Goal: Information Seeking & Learning: Learn about a topic

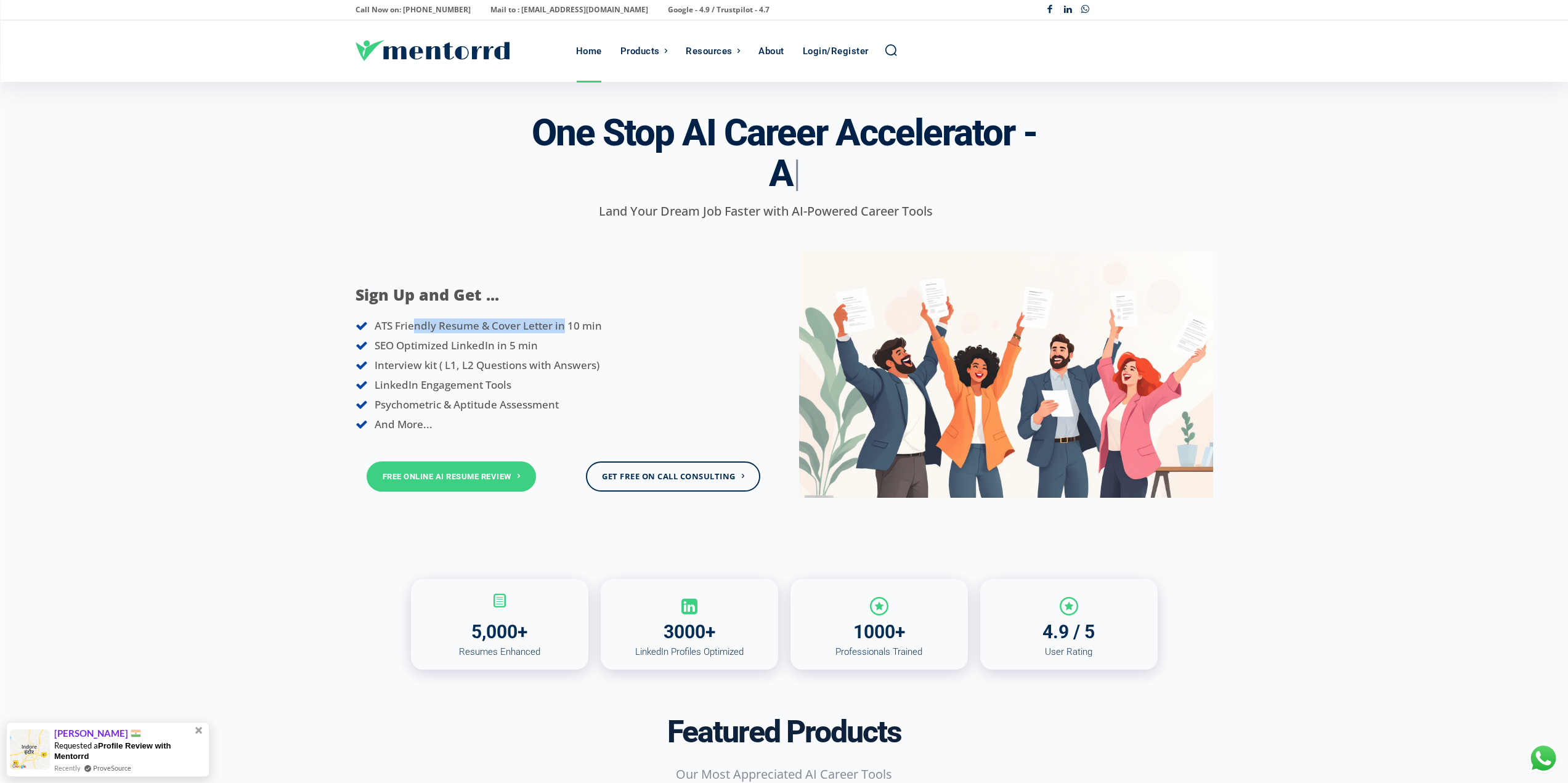
drag, startPoint x: 414, startPoint y: 327, endPoint x: 561, endPoint y: 328, distance: 147.0
click at [561, 328] on span "ATS Friendly Resume & Cover Letter in 10 min" at bounding box center [487, 325] width 227 height 14
drag, startPoint x: 388, startPoint y: 347, endPoint x: 532, endPoint y: 346, distance: 144.0
click at [532, 346] on span "SEO Optimized LinkedIn in 5 min" at bounding box center [455, 345] width 163 height 14
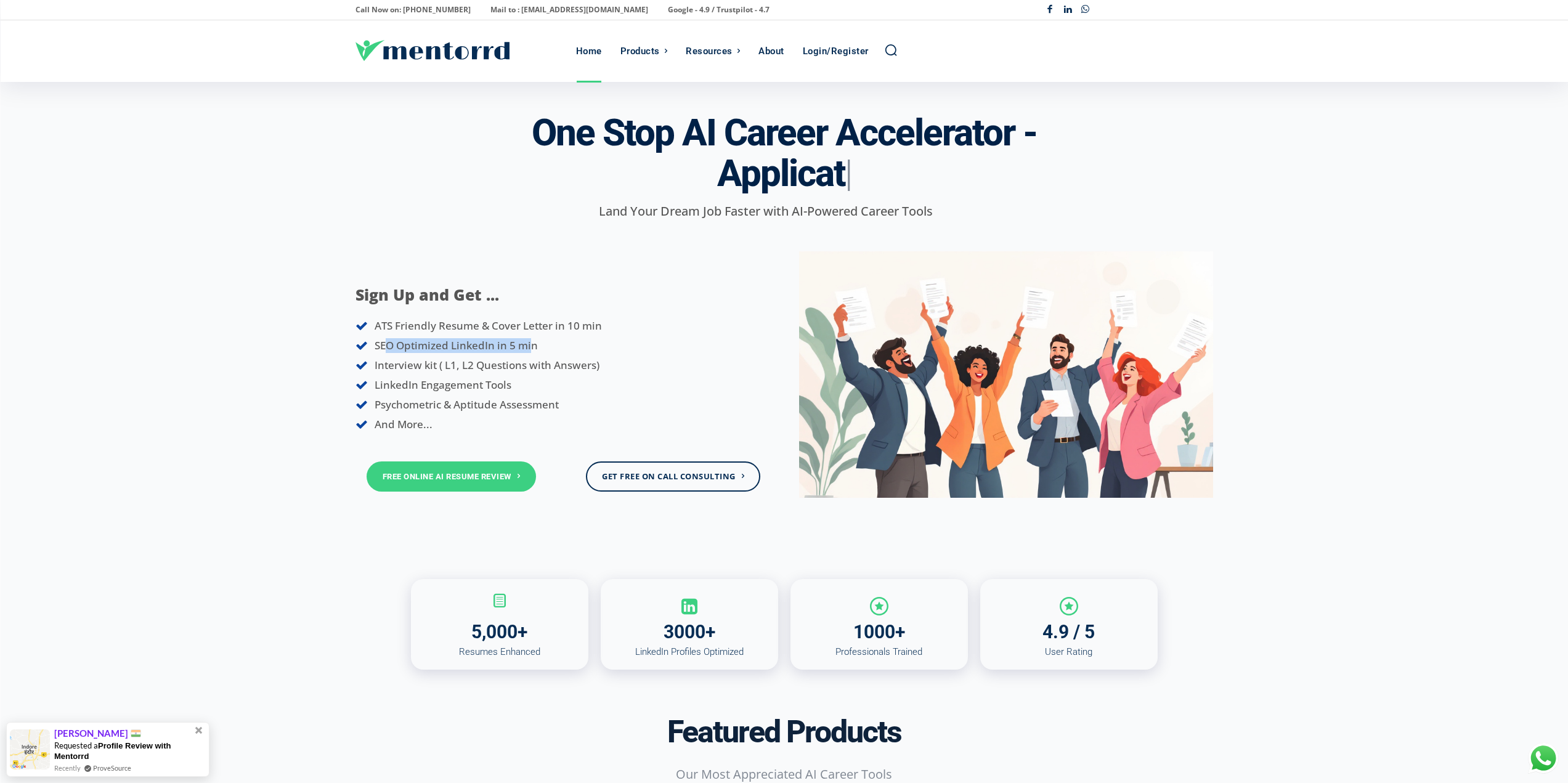
click at [532, 346] on span "SEO Optimized LinkedIn in 5 min" at bounding box center [455, 345] width 163 height 14
drag, startPoint x: 386, startPoint y: 367, endPoint x: 564, endPoint y: 367, distance: 178.0
click at [564, 367] on span "Interview kit ( L1, L2 Questions with Answers)" at bounding box center [487, 364] width 224 height 14
click at [564, 366] on span "Interview kit ( L1, L2 Questions with Answers)" at bounding box center [487, 364] width 224 height 14
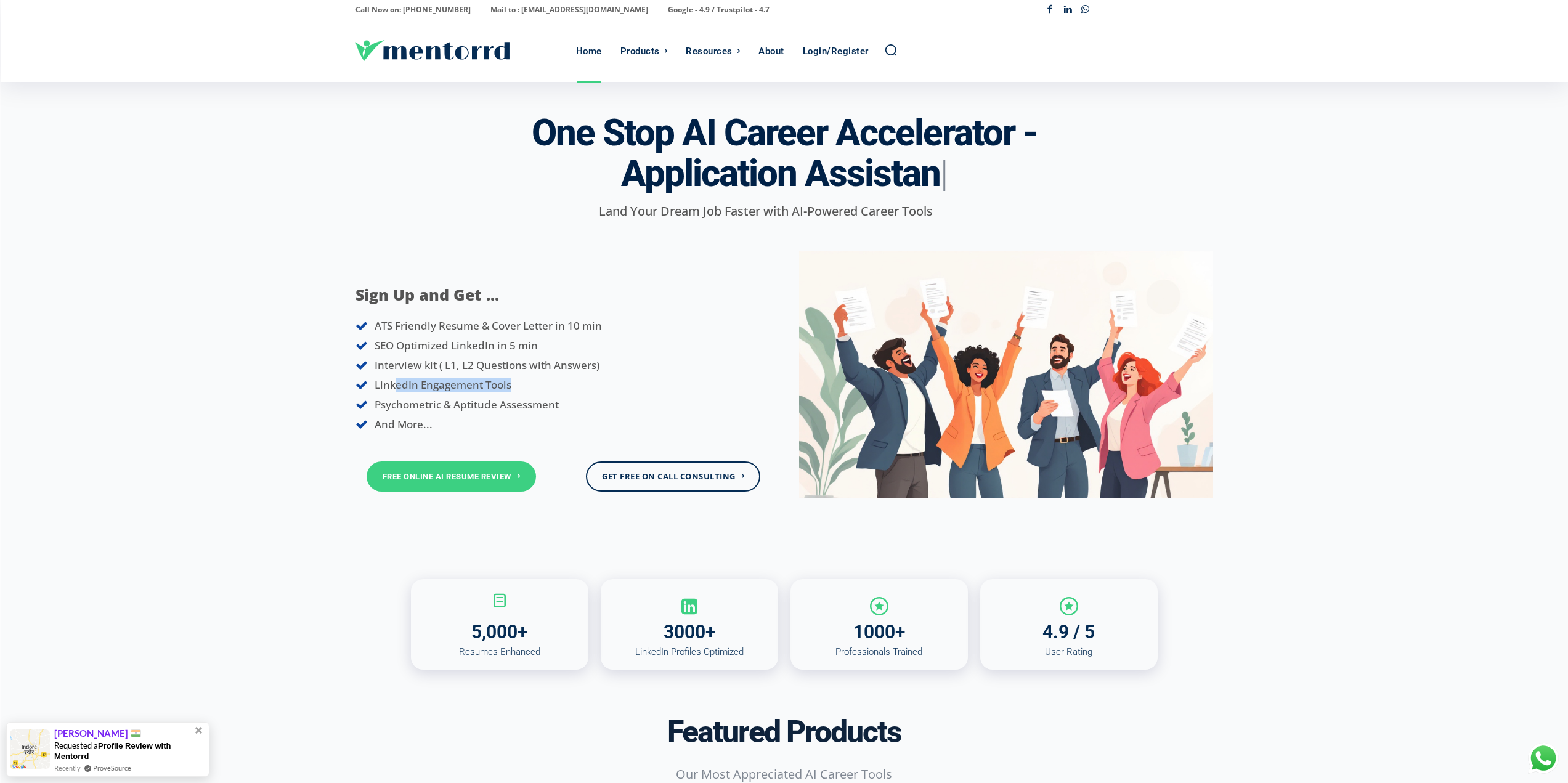
drag, startPoint x: 397, startPoint y: 387, endPoint x: 538, endPoint y: 387, distance: 141.0
click at [538, 387] on li "LinkedIn Engagement Tools" at bounding box center [562, 385] width 414 height 15
click at [538, 387] on li "LinkedIn Engagement Tools" at bounding box center [562, 385] width 414 height 15
click at [431, 409] on span "Psychometric & Aptitude Assessment" at bounding box center [466, 404] width 184 height 14
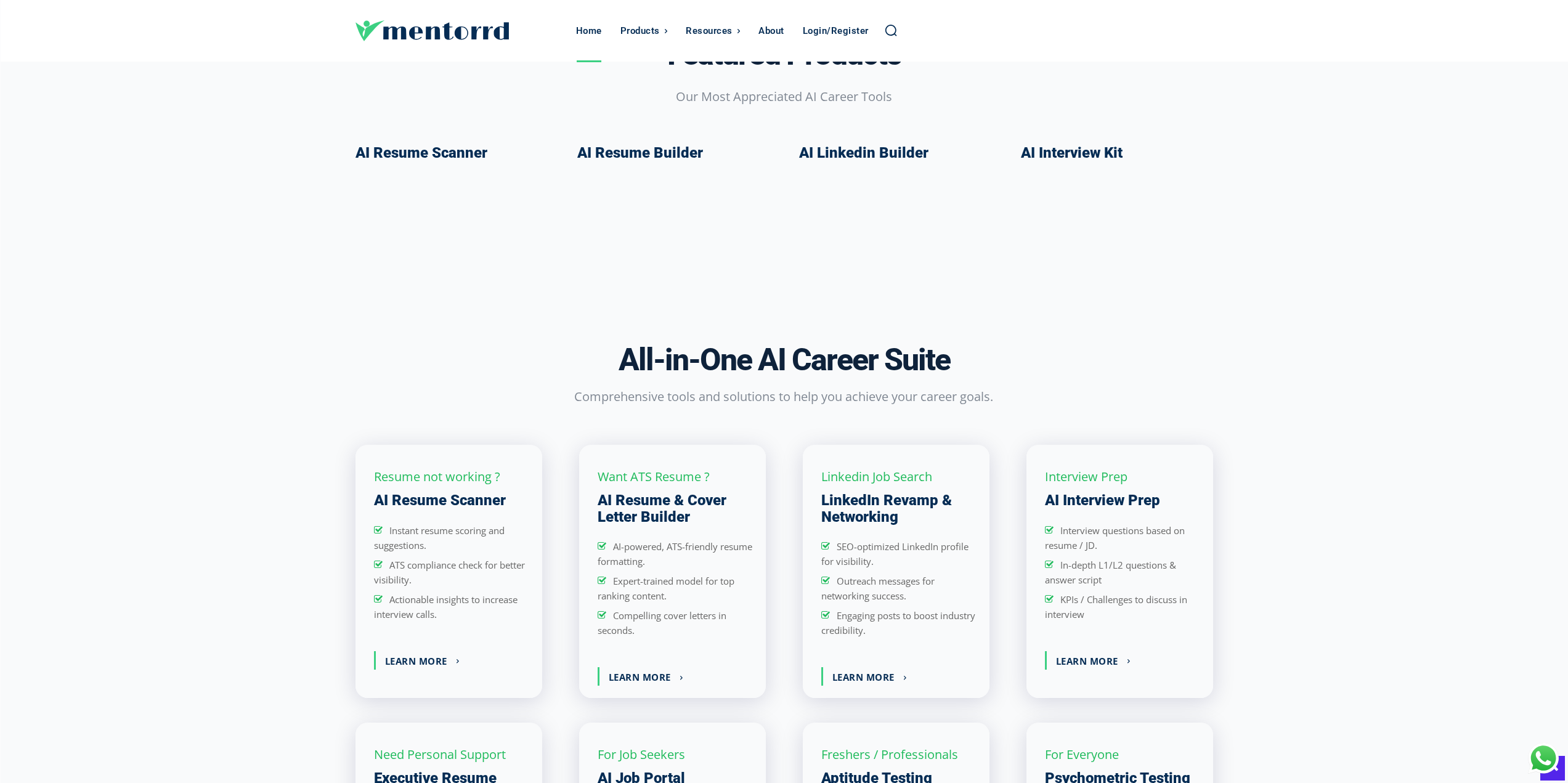
scroll to position [985, 0]
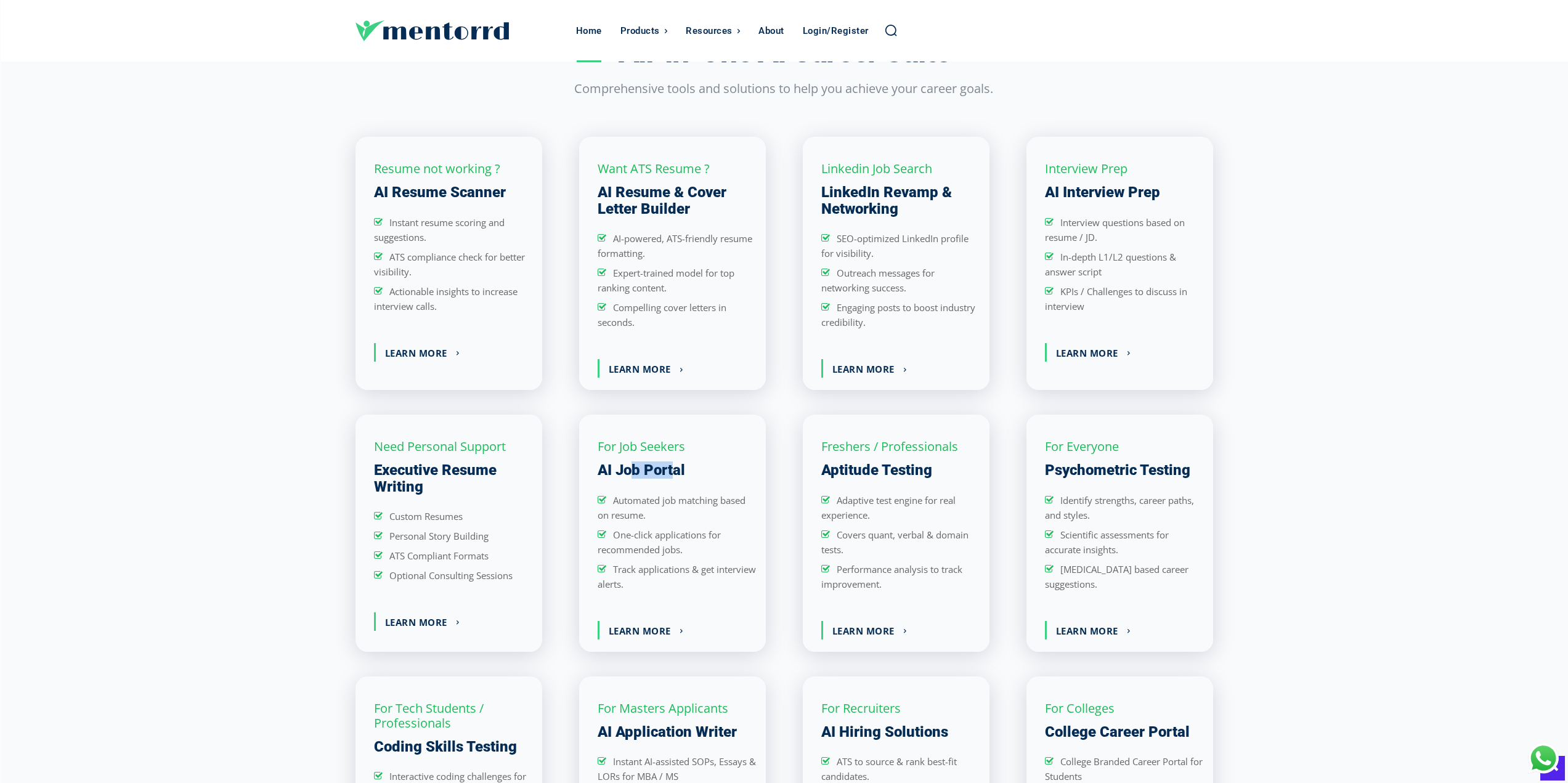
drag, startPoint x: 630, startPoint y: 471, endPoint x: 675, endPoint y: 473, distance: 45.0
click at [675, 473] on h3 "AI Job Portal" at bounding box center [641, 470] width 88 height 16
drag, startPoint x: 605, startPoint y: 497, endPoint x: 647, endPoint y: 518, distance: 47.0
click at [647, 518] on ul "Automated job matching based on resume. One-click applications for recommended …" at bounding box center [677, 542] width 159 height 98
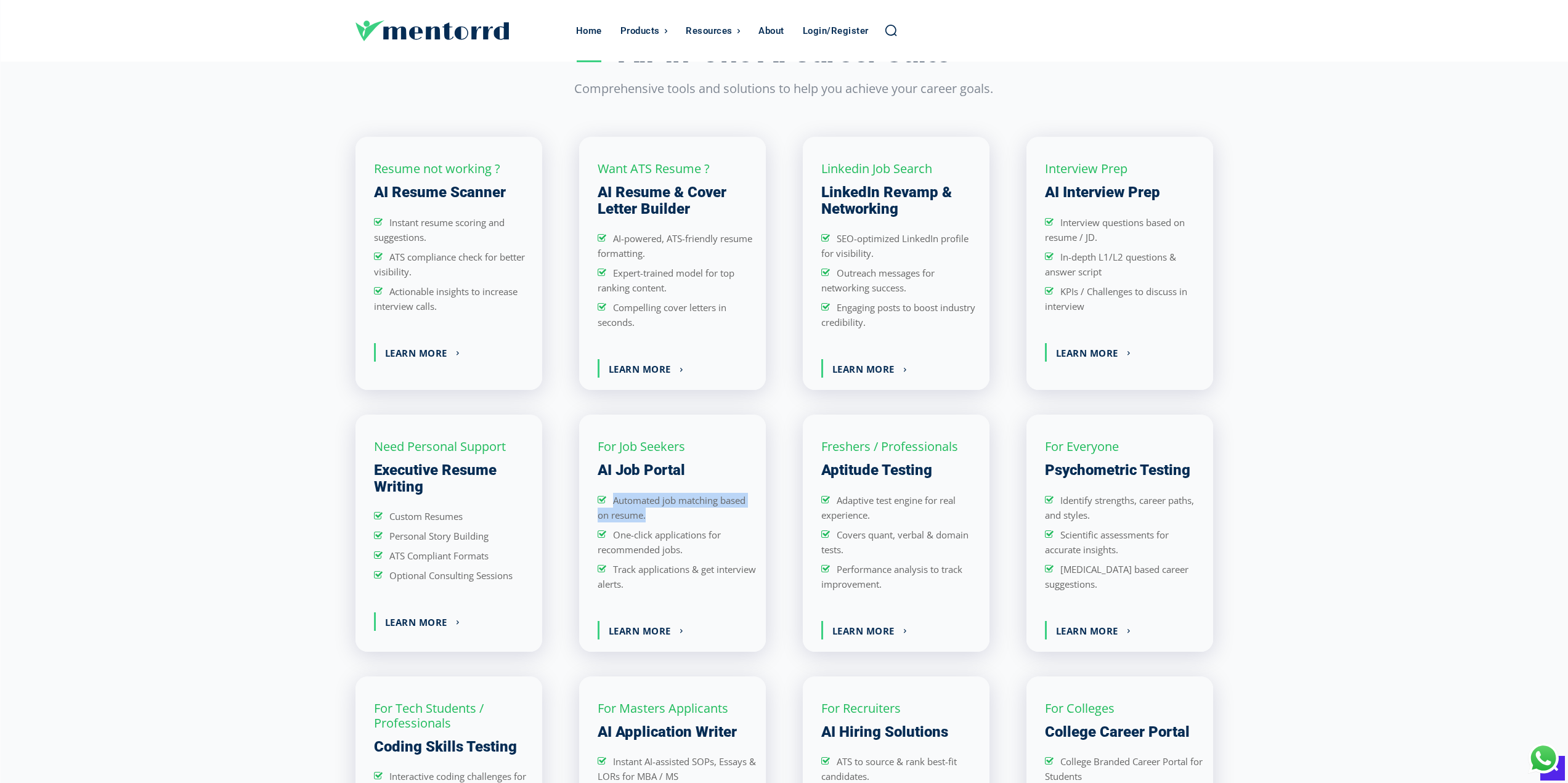
click at [647, 518] on ul "Automated job matching based on resume. One-click applications for recommended …" at bounding box center [677, 542] width 159 height 98
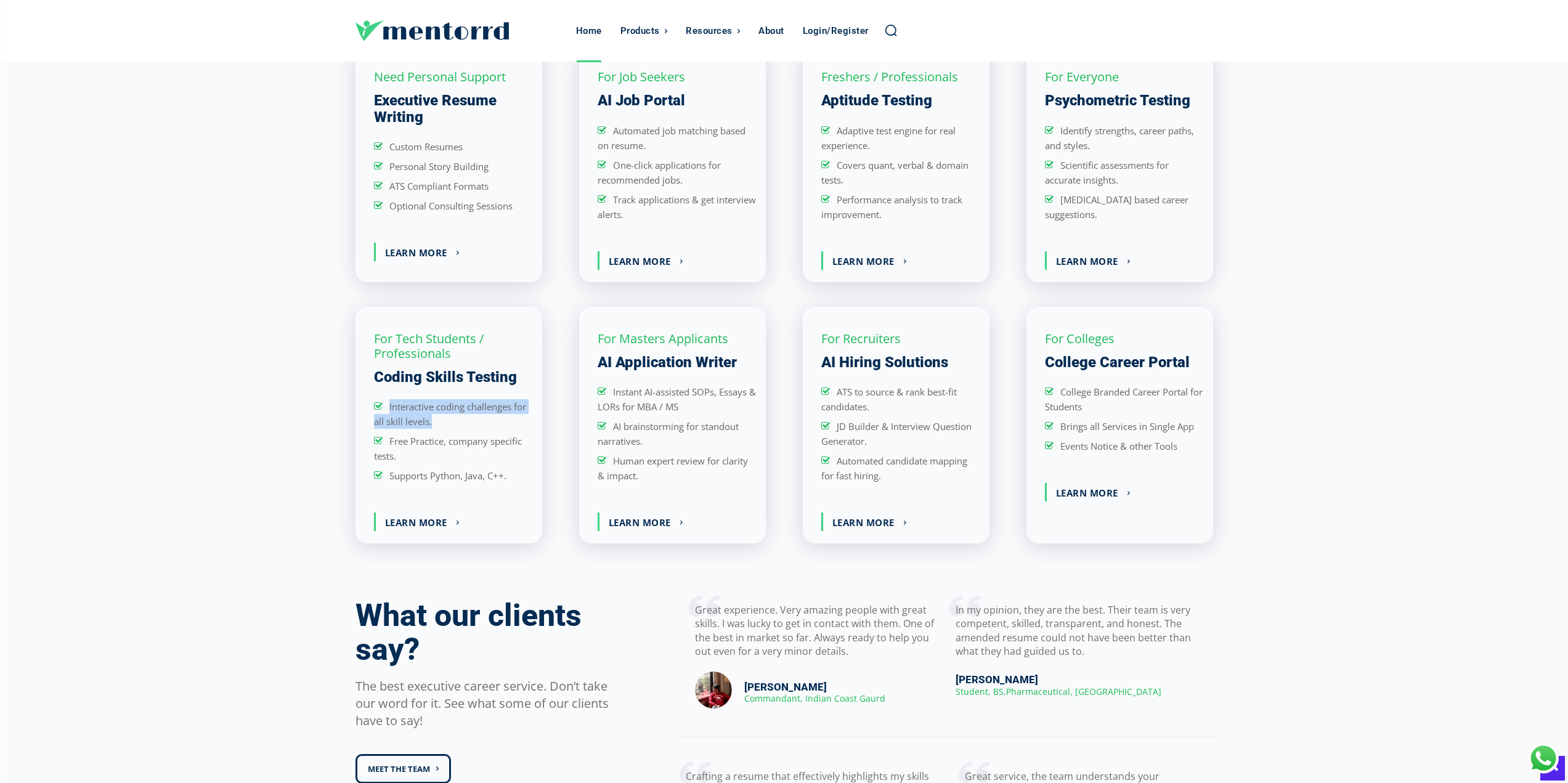
drag, startPoint x: 387, startPoint y: 396, endPoint x: 475, endPoint y: 418, distance: 90.7
click at [475, 418] on li "Interactive coding challenges for all skill levels." at bounding box center [453, 414] width 159 height 29
drag, startPoint x: 839, startPoint y: 383, endPoint x: 881, endPoint y: 401, distance: 45.7
click at [881, 401] on li "ATS to source & rank best-fit candidates." at bounding box center [900, 399] width 159 height 29
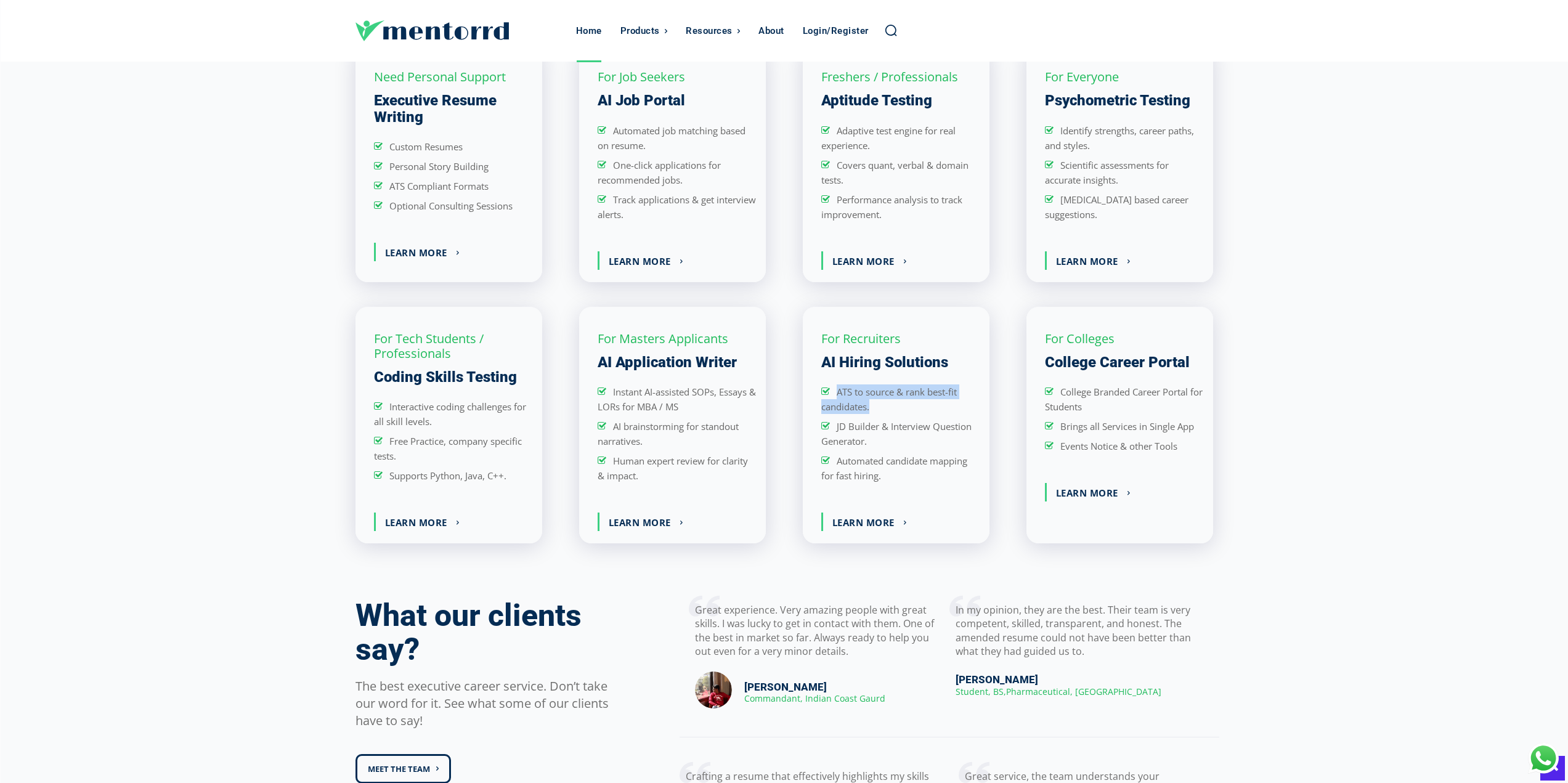
click at [881, 401] on li "ATS to source & rank best-fit candidates." at bounding box center [900, 399] width 159 height 29
drag, startPoint x: 833, startPoint y: 421, endPoint x: 888, endPoint y: 436, distance: 57.0
click at [888, 436] on li "JD Builder & Interview Question Generator." at bounding box center [900, 433] width 159 height 29
drag, startPoint x: 1062, startPoint y: 388, endPoint x: 1099, endPoint y: 404, distance: 40.3
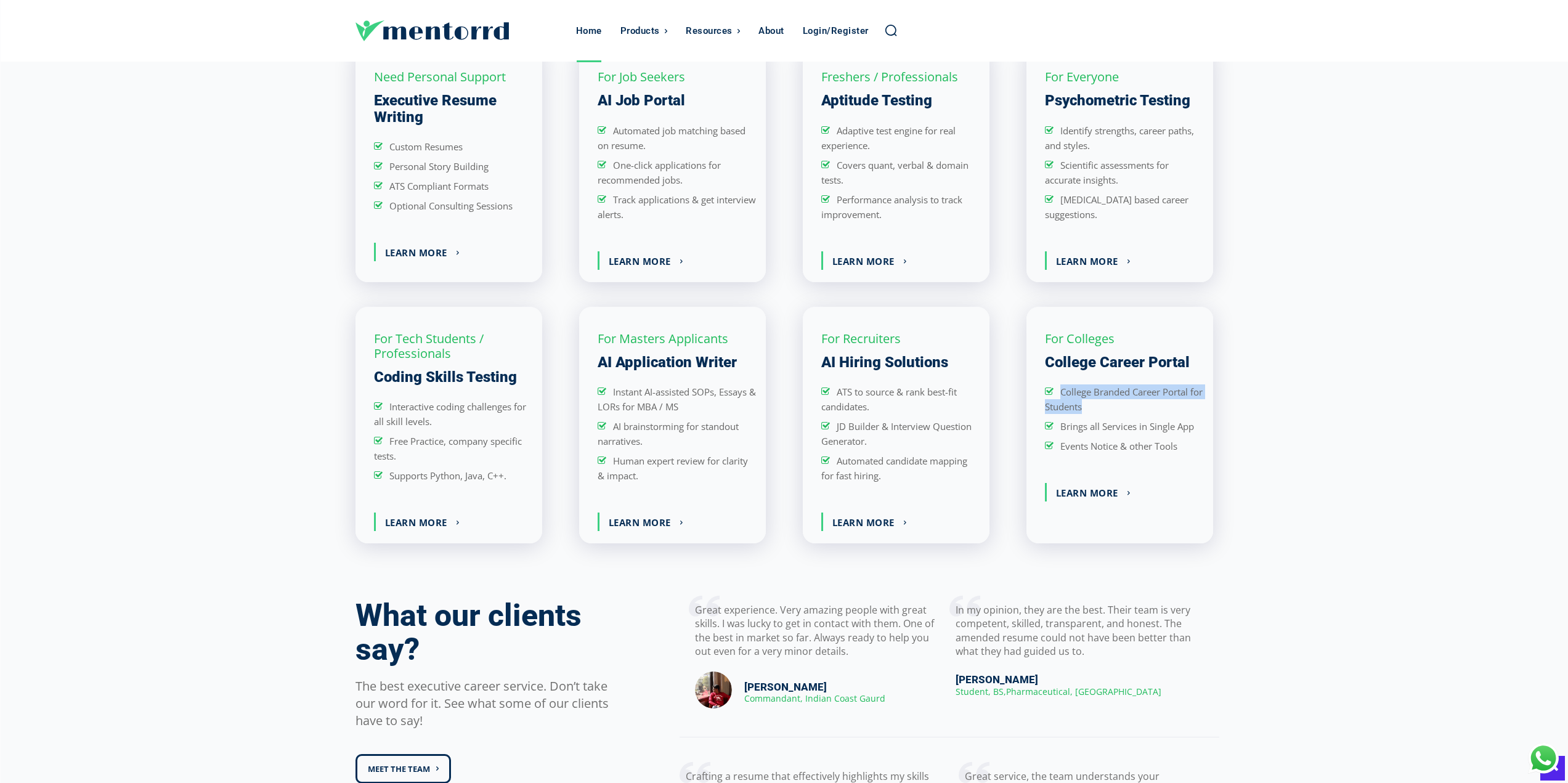
click at [1097, 402] on span "College Branded Career Portal for Students" at bounding box center [1123, 399] width 158 height 27
click at [1099, 404] on li "College Branded Career Portal for Students" at bounding box center [1124, 399] width 159 height 29
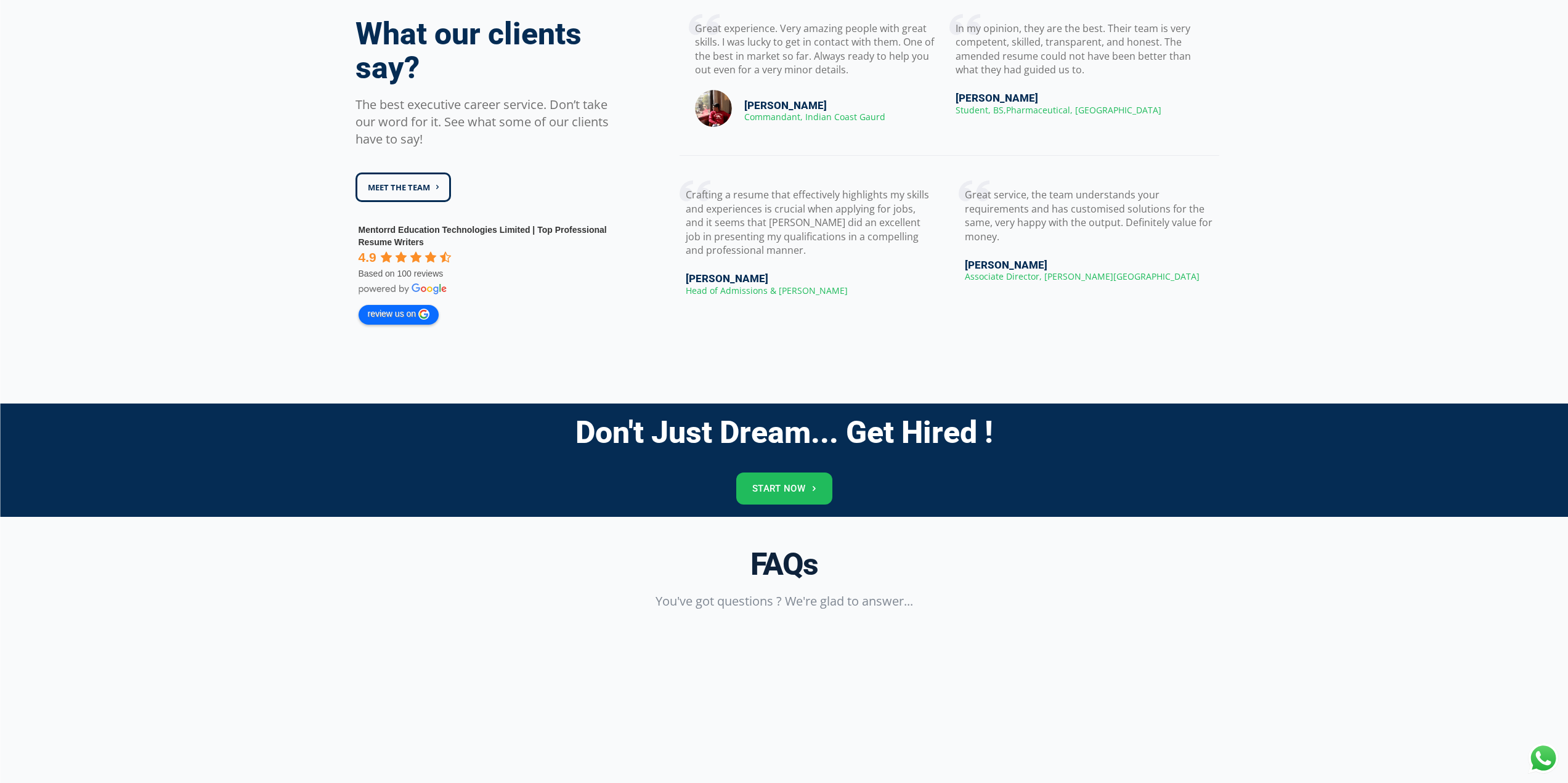
scroll to position [0, 0]
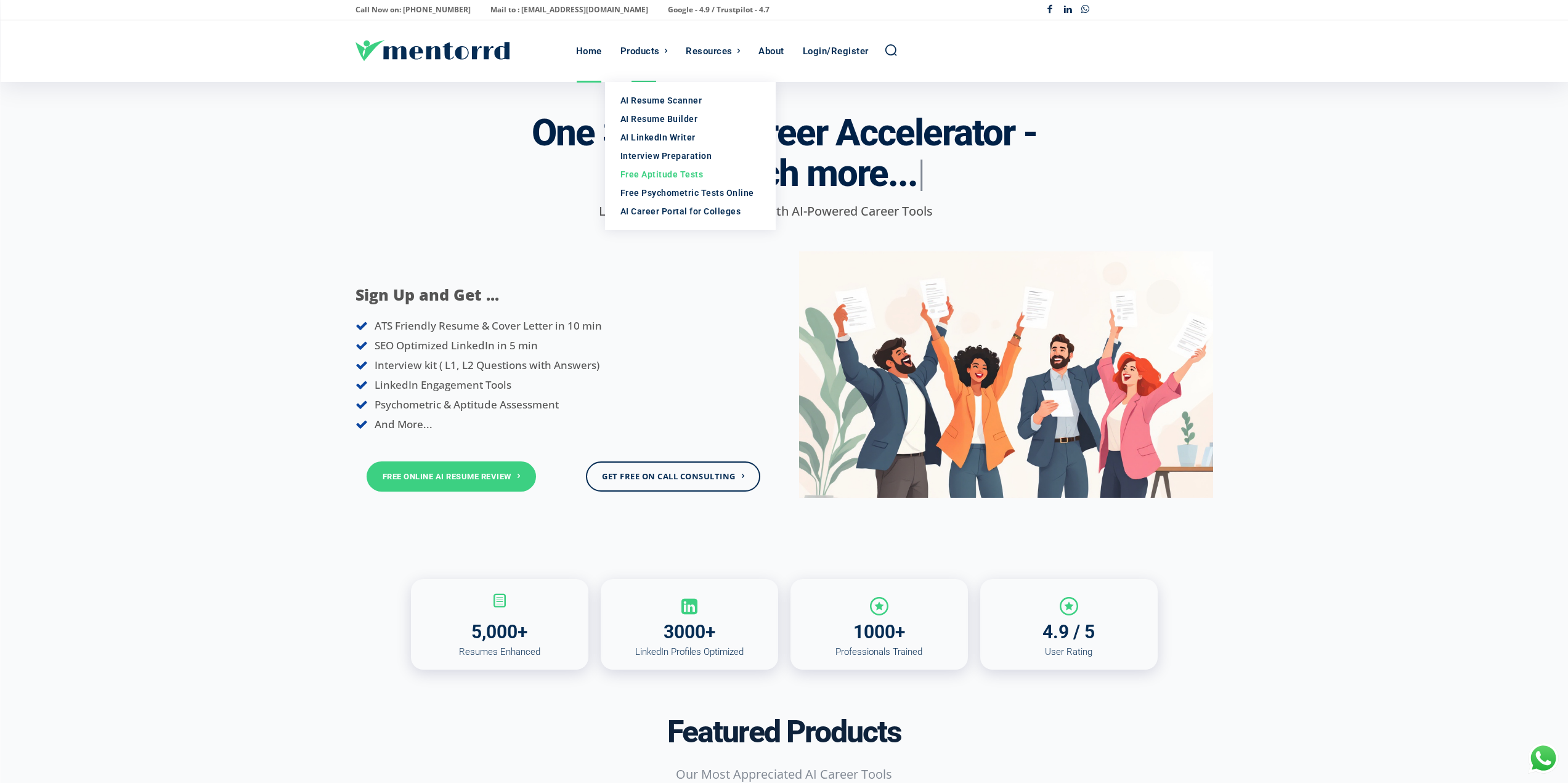
click at [666, 181] on link "Free Aptitude Tests" at bounding box center [690, 174] width 171 height 19
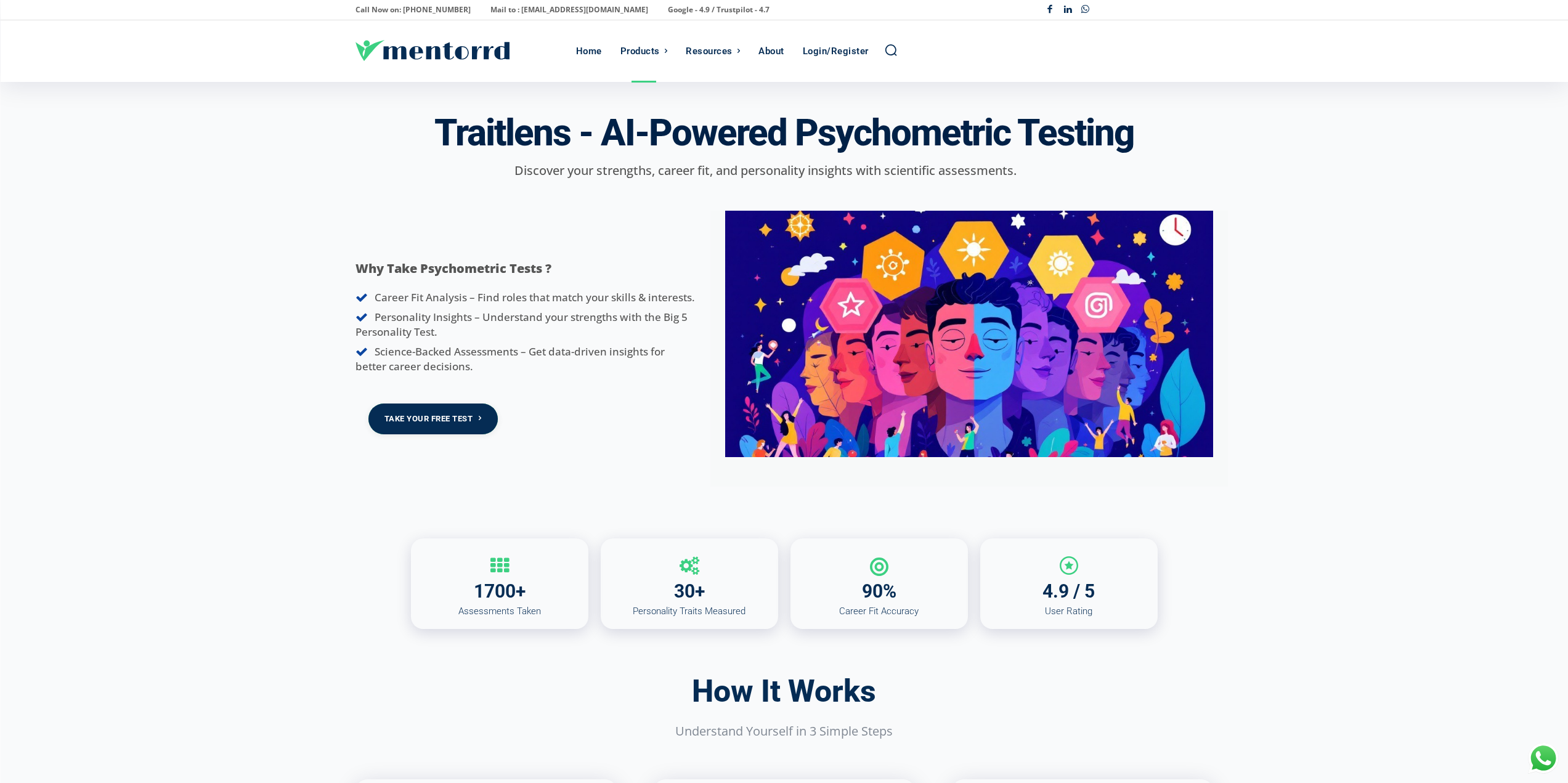
click at [442, 418] on link "Take Your Free Test" at bounding box center [433, 419] width 129 height 30
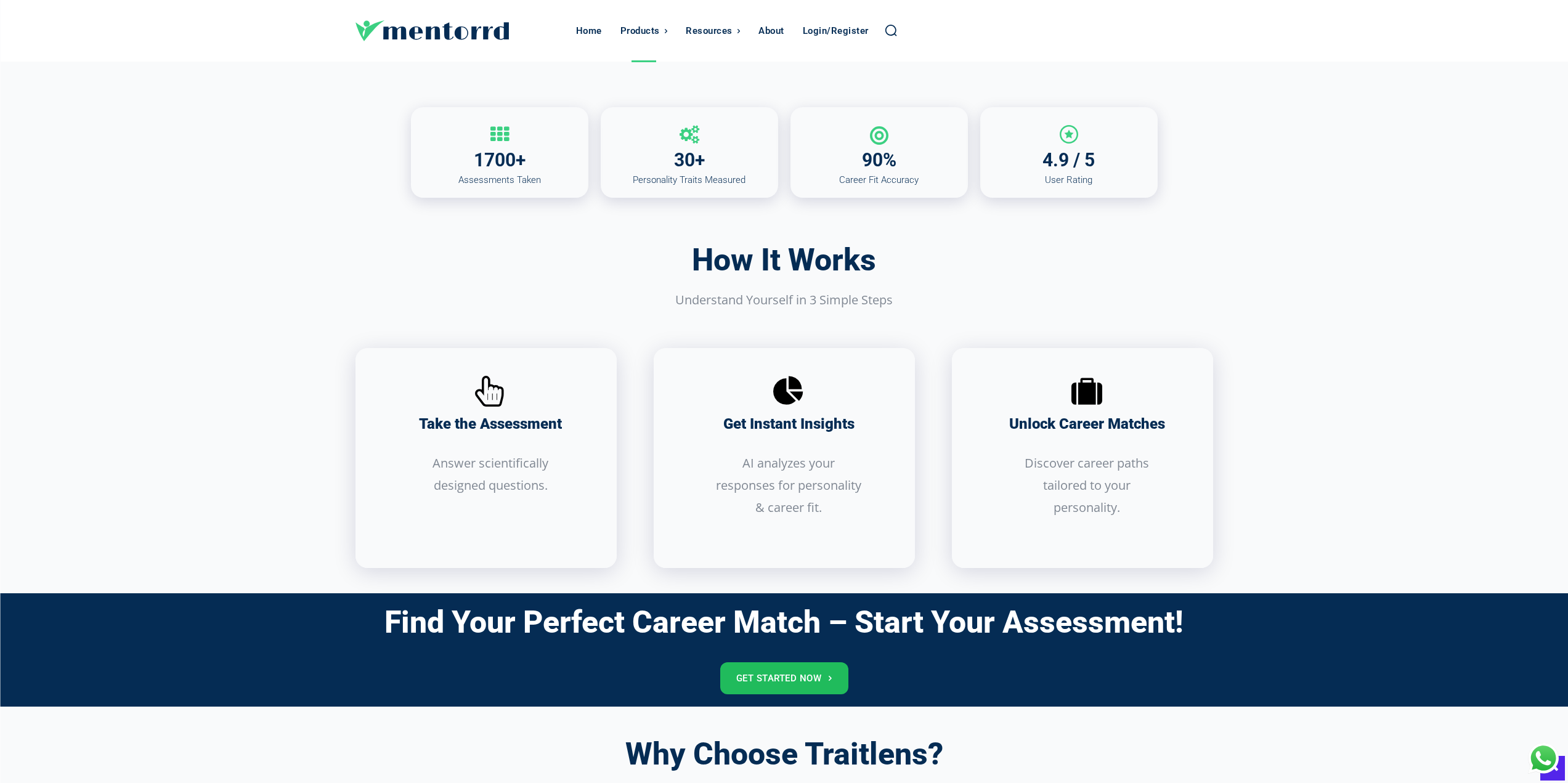
scroll to position [369, 0]
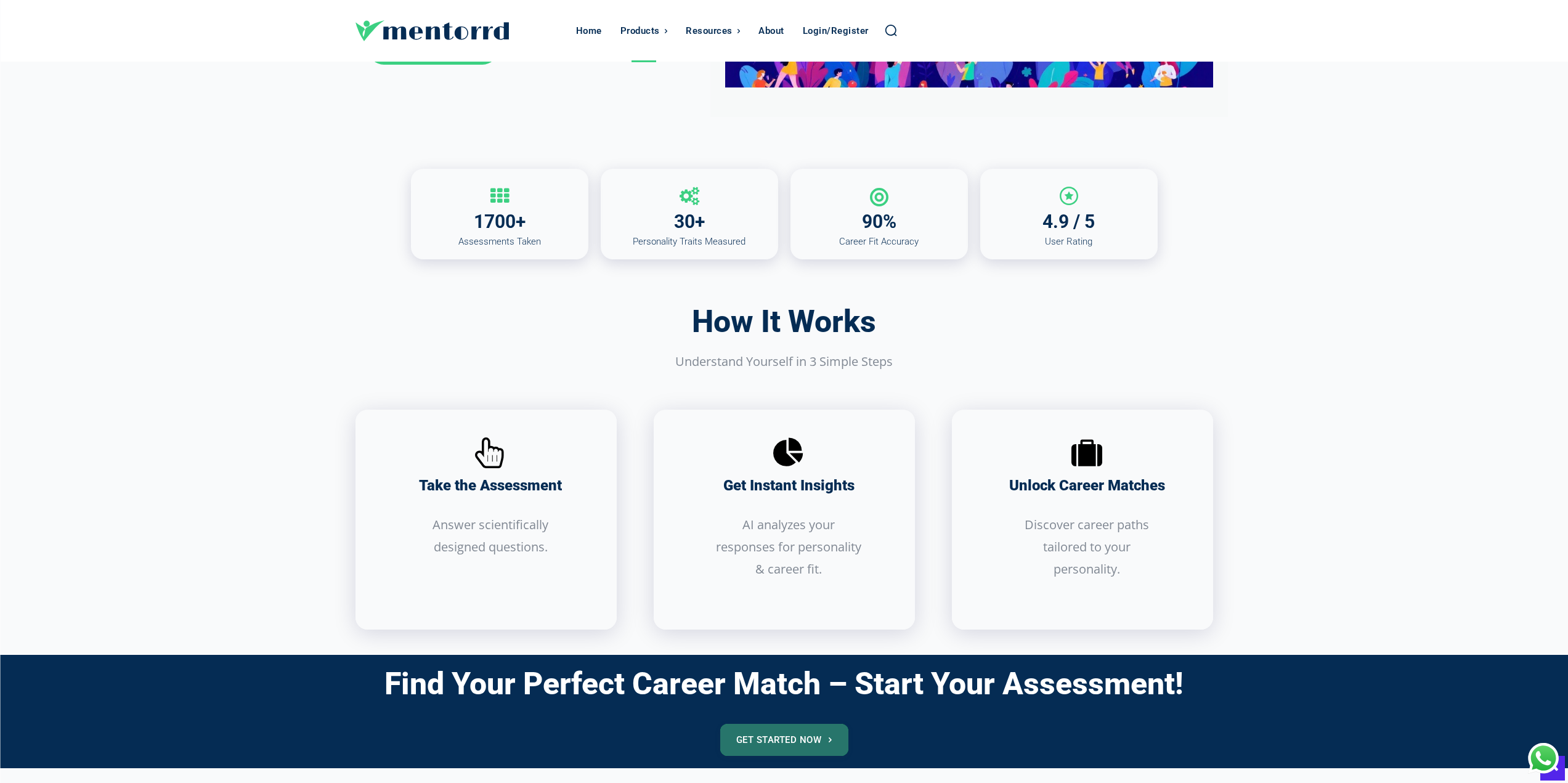
click at [803, 745] on link "Get Started Now" at bounding box center [784, 740] width 128 height 32
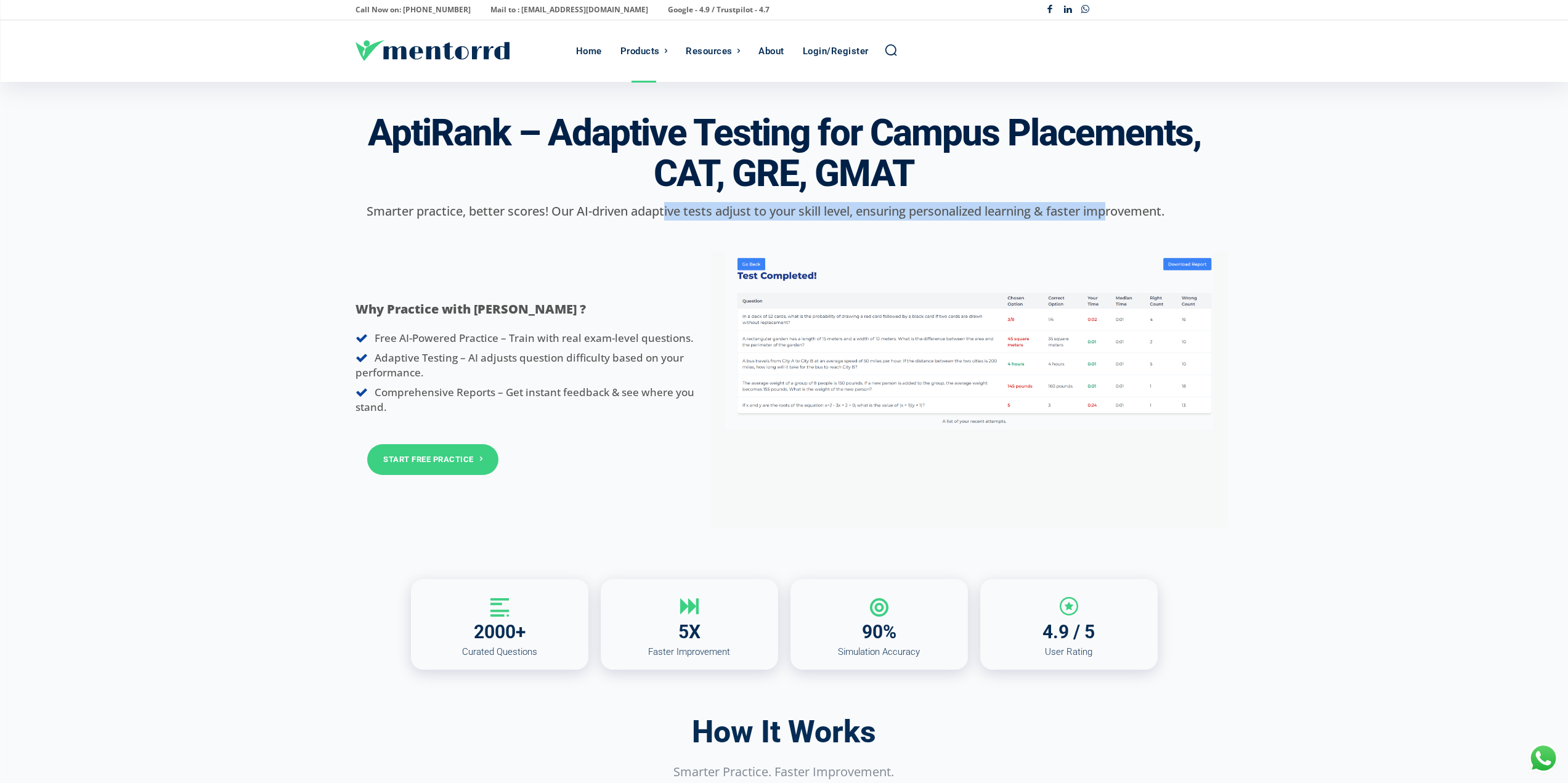
drag, startPoint x: 659, startPoint y: 212, endPoint x: 1113, endPoint y: 212, distance: 454.0
click at [1113, 212] on p "Smarter practice, better scores! Our AI-driven adaptive tests adjust to your sk…" at bounding box center [766, 211] width 821 height 19
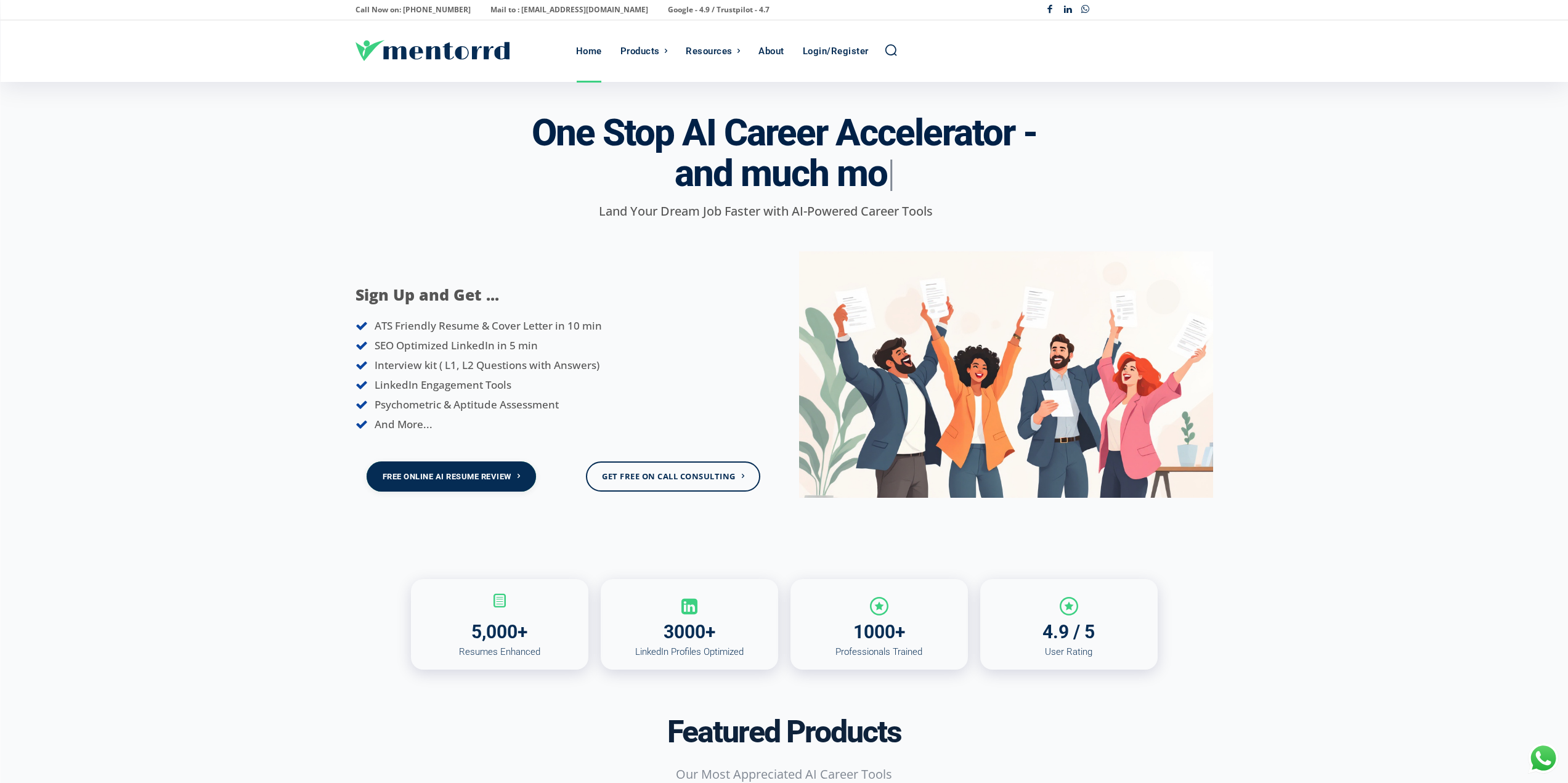
click at [469, 486] on link "Free Online AI Resume Review" at bounding box center [451, 476] width 170 height 30
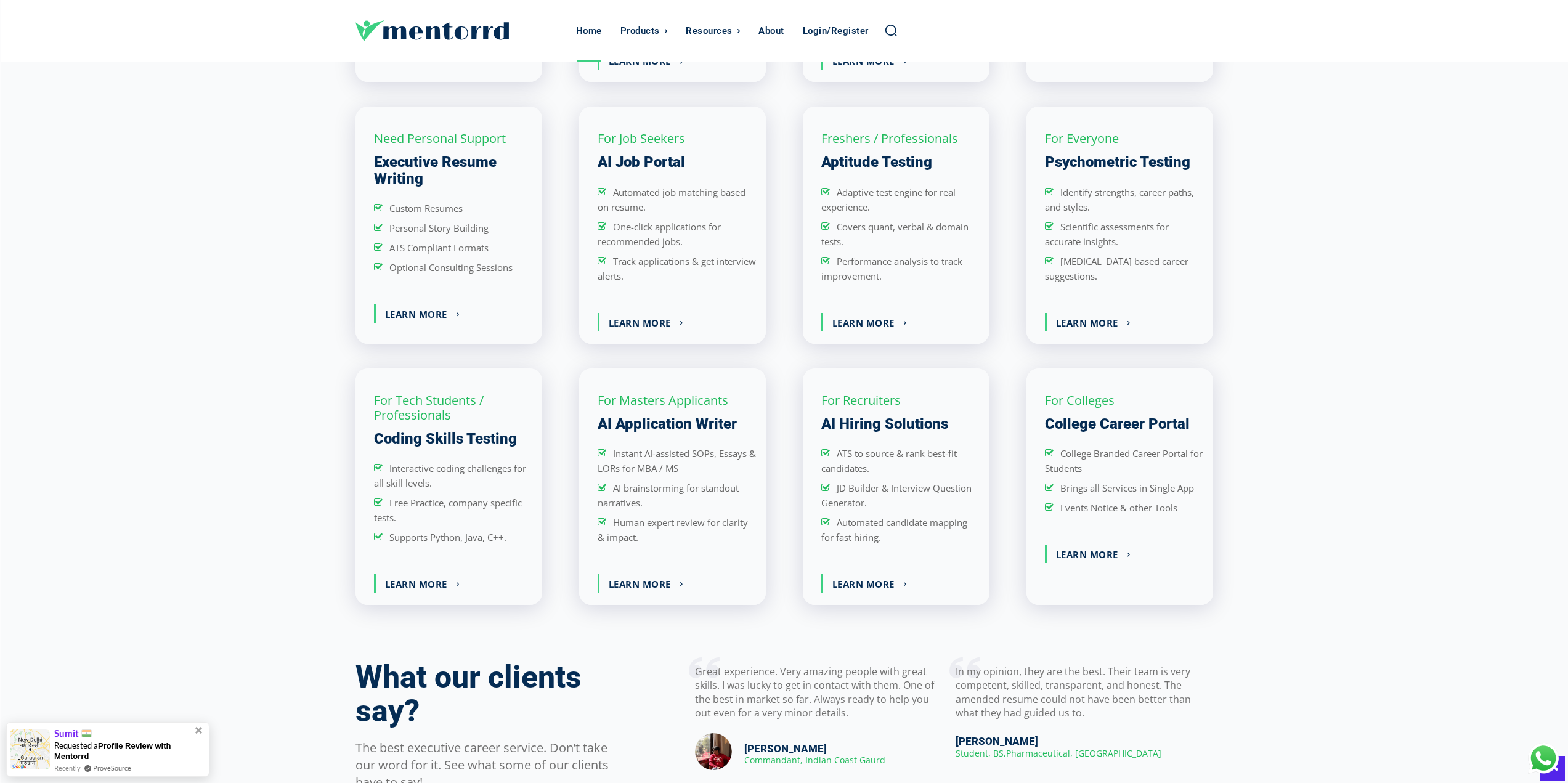
scroll to position [1355, 0]
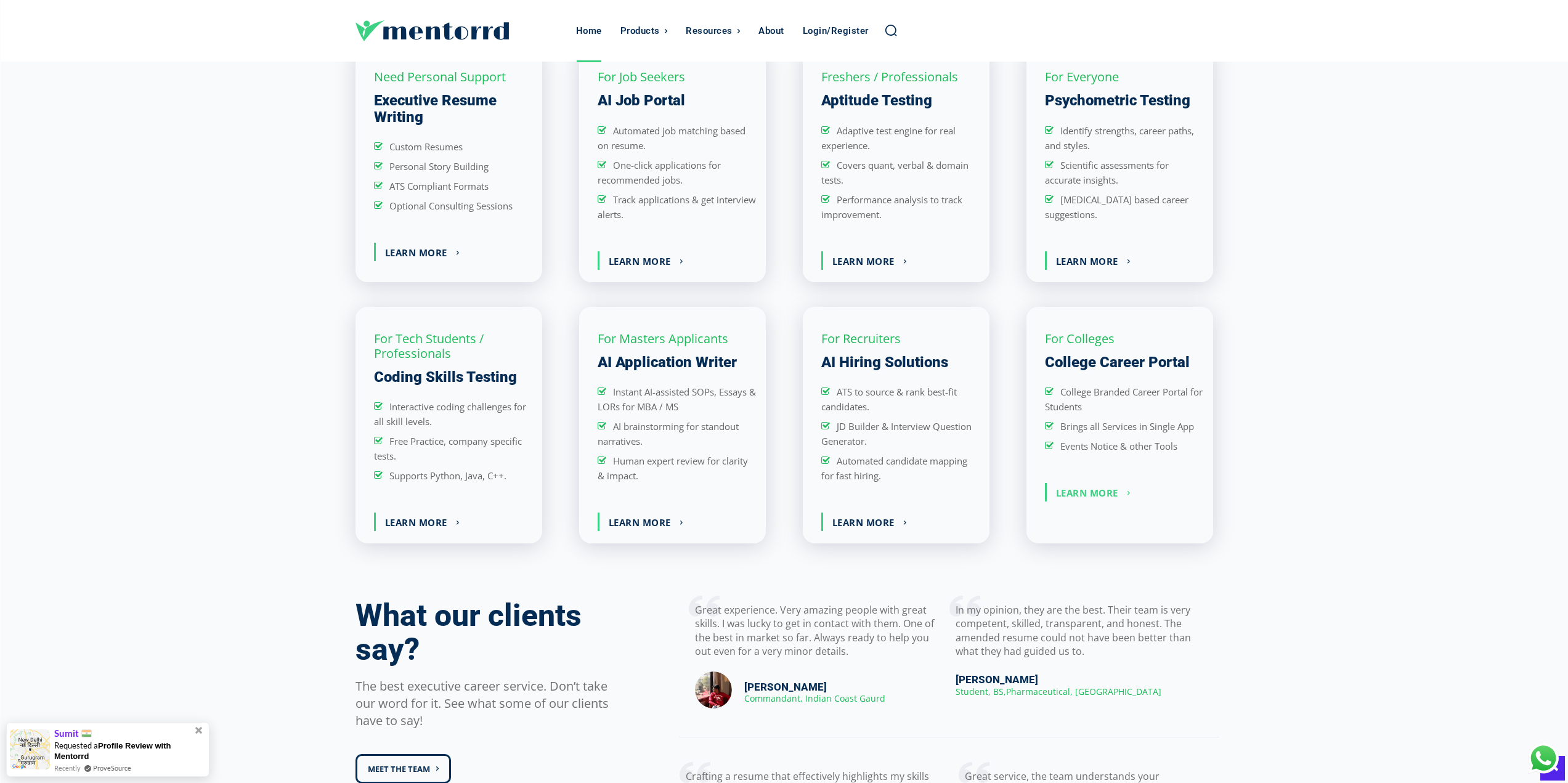
click at [1081, 489] on link "Learn More" at bounding box center [1094, 492] width 93 height 19
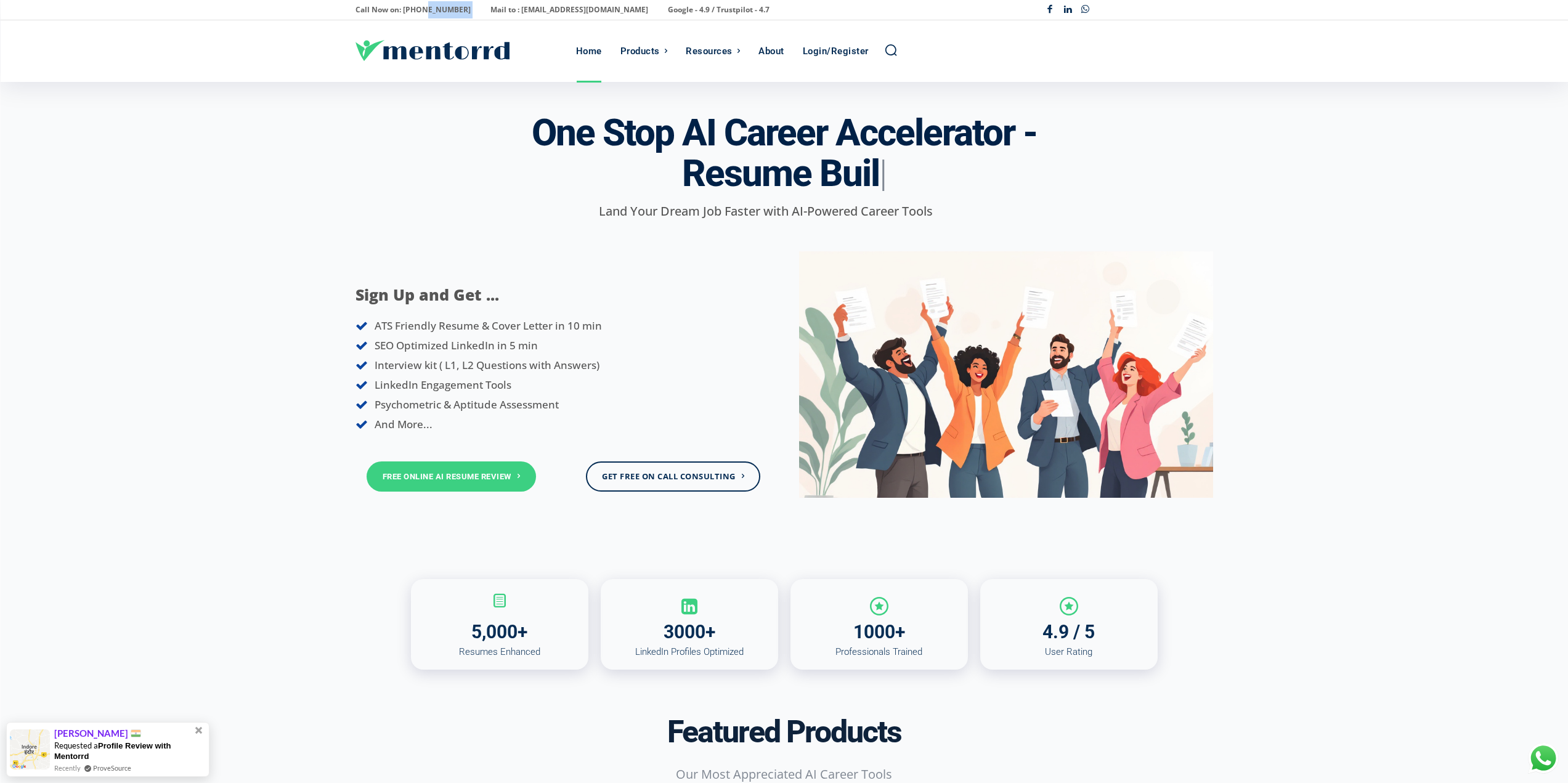
drag, startPoint x: 420, startPoint y: 13, endPoint x: 467, endPoint y: 11, distance: 47.0
click at [467, 11] on div "Call Now on: [PHONE_NUMBER] Mail to : [EMAIL_ADDRESS][DOMAIN_NAME] Google - 4.9…" at bounding box center [699, 10] width 687 height 17
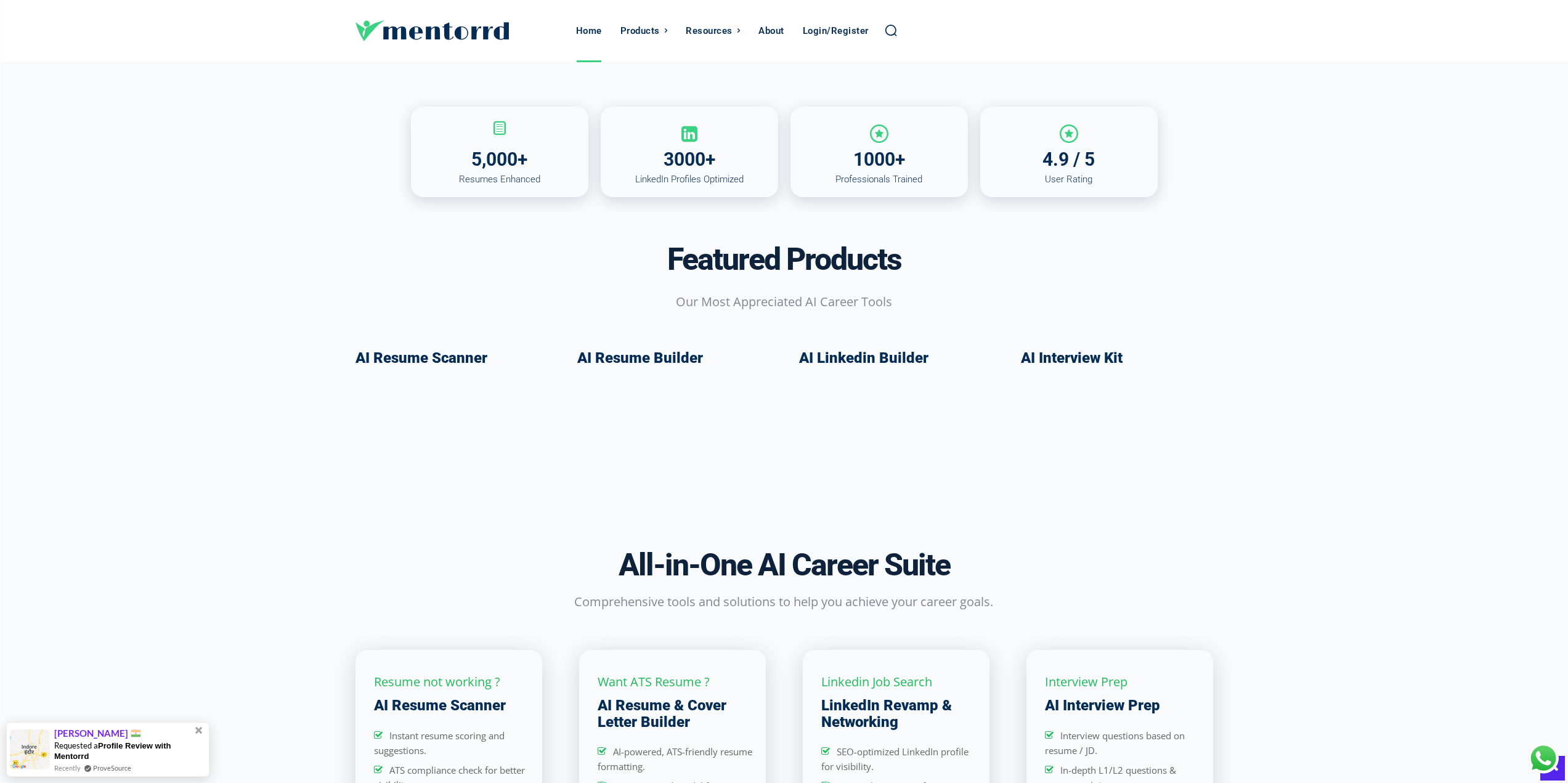
scroll to position [4005, 0]
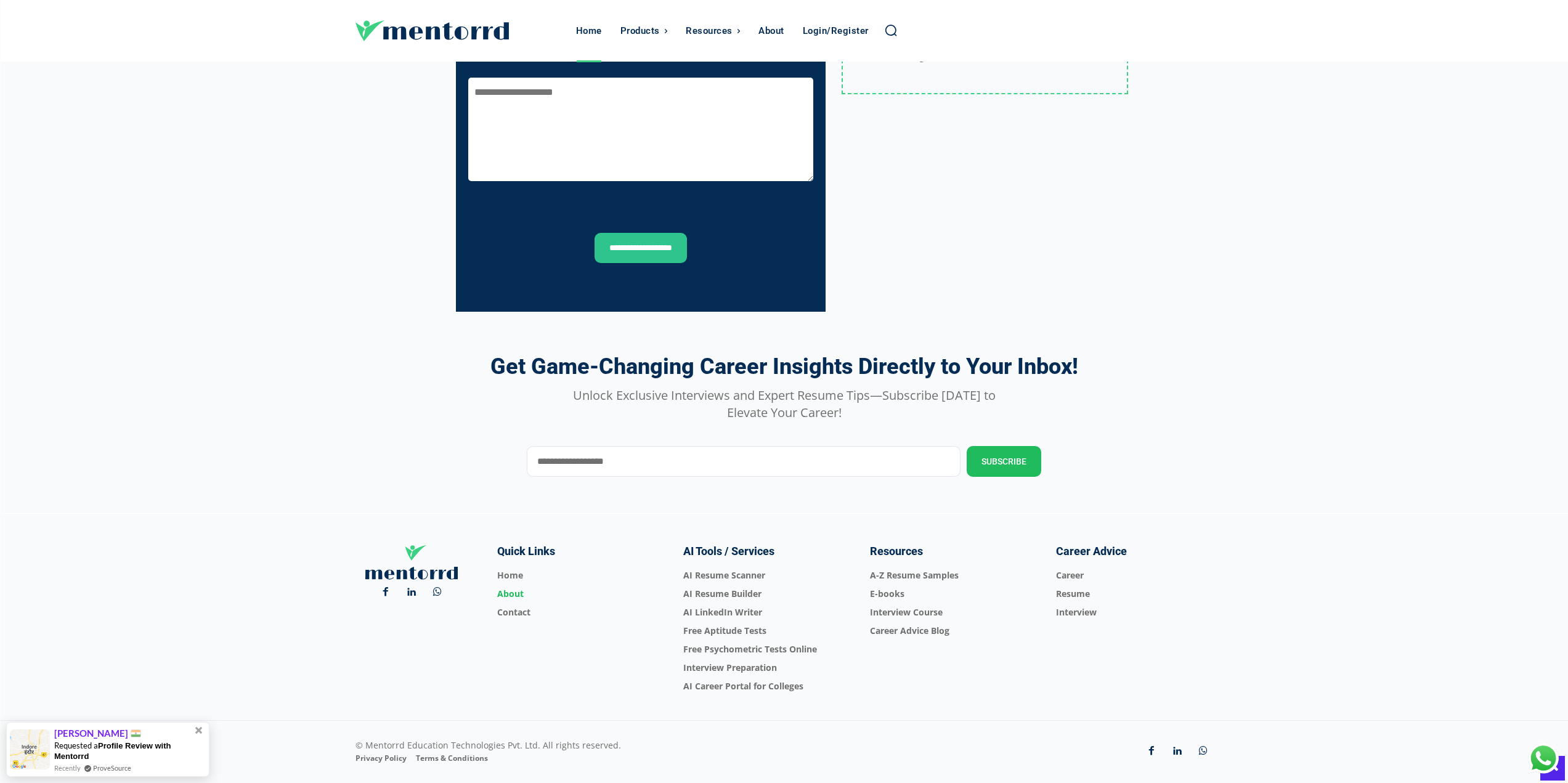
click at [510, 586] on span "About" at bounding box center [575, 594] width 156 height 19
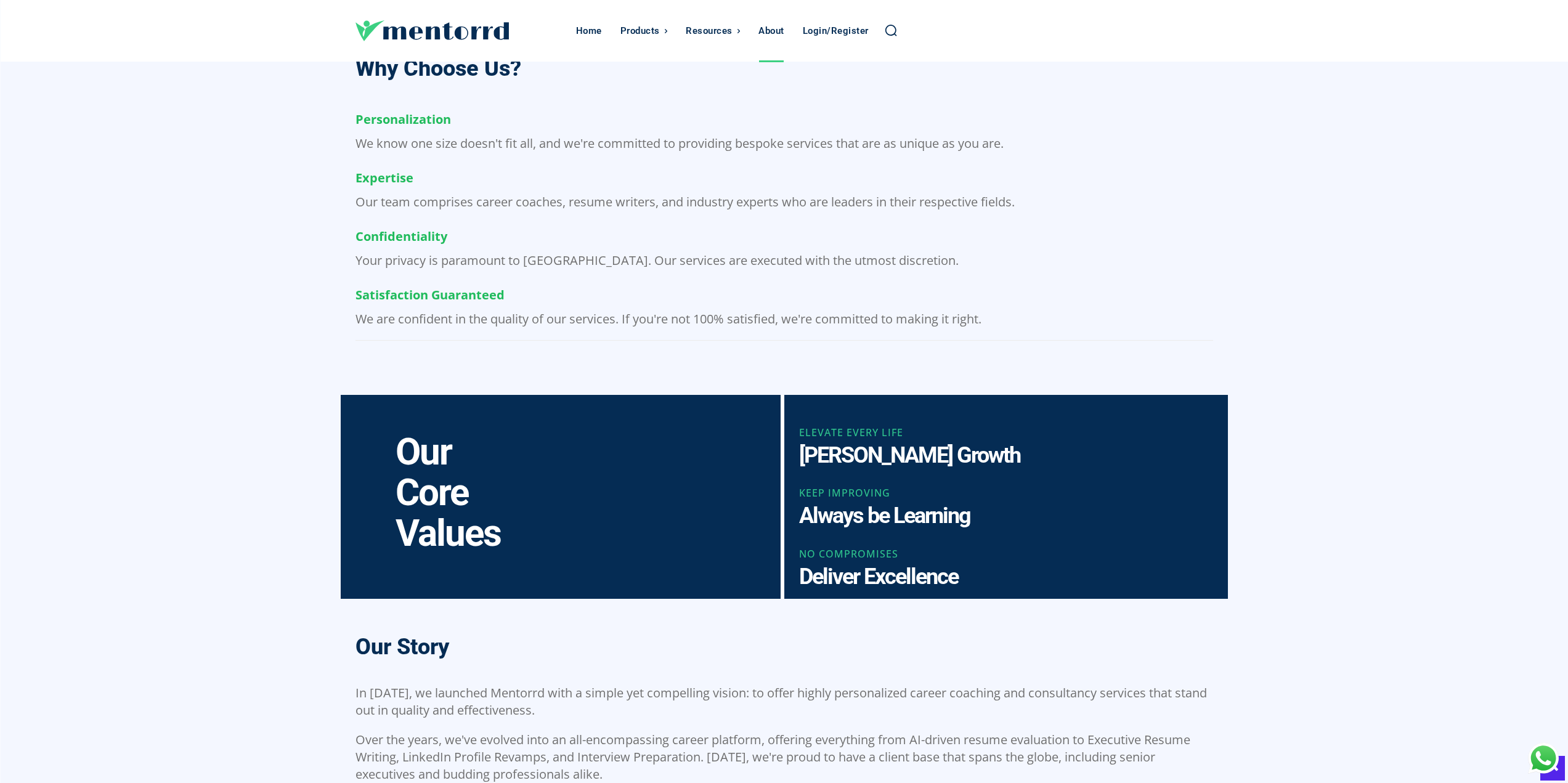
scroll to position [431, 0]
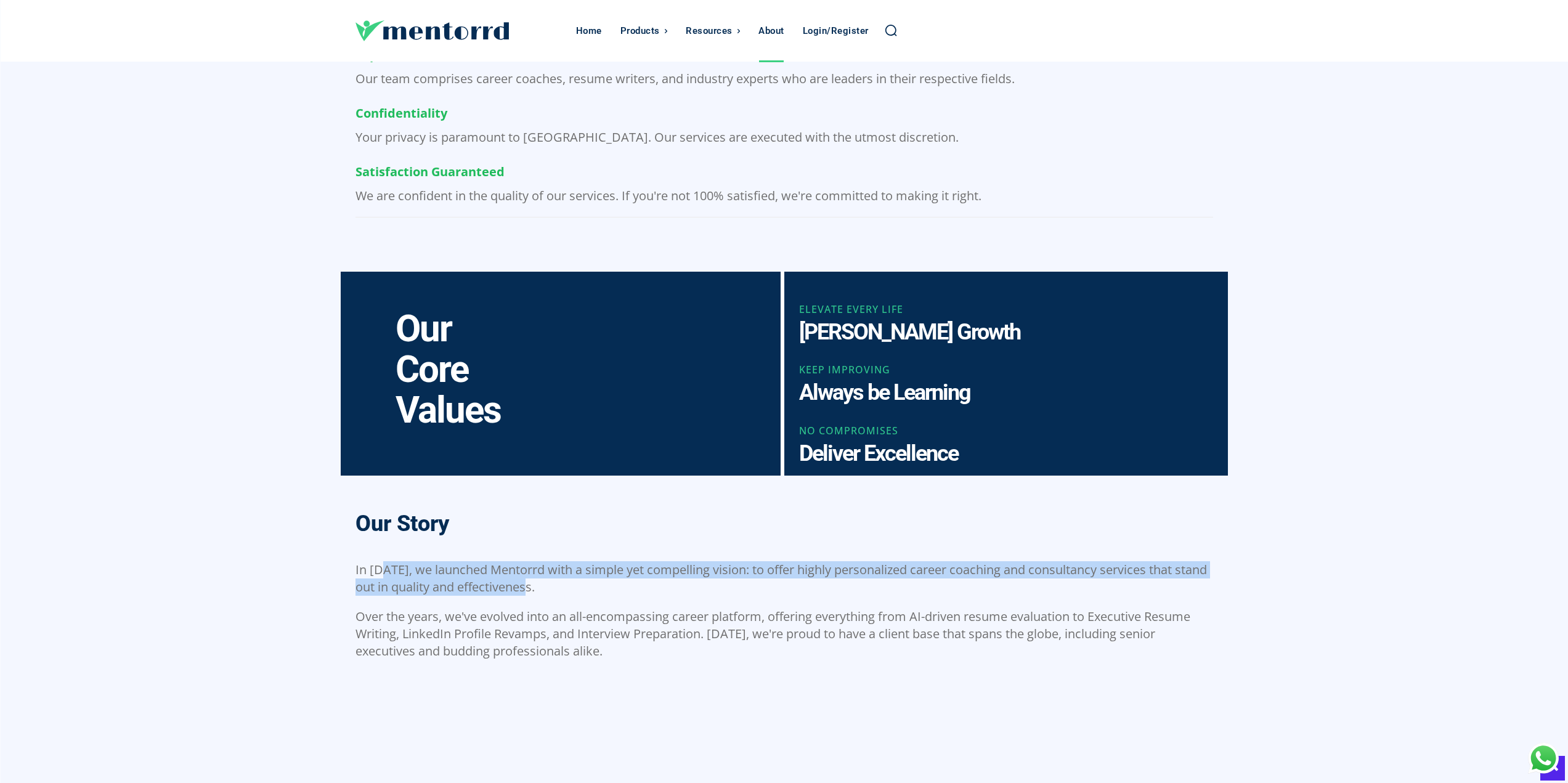
drag, startPoint x: 380, startPoint y: 565, endPoint x: 659, endPoint y: 590, distance: 280.1
click at [659, 590] on p "In [DATE], we launched Mentorrd with a simple yet compelling vision: to offer h…" at bounding box center [784, 578] width 858 height 34
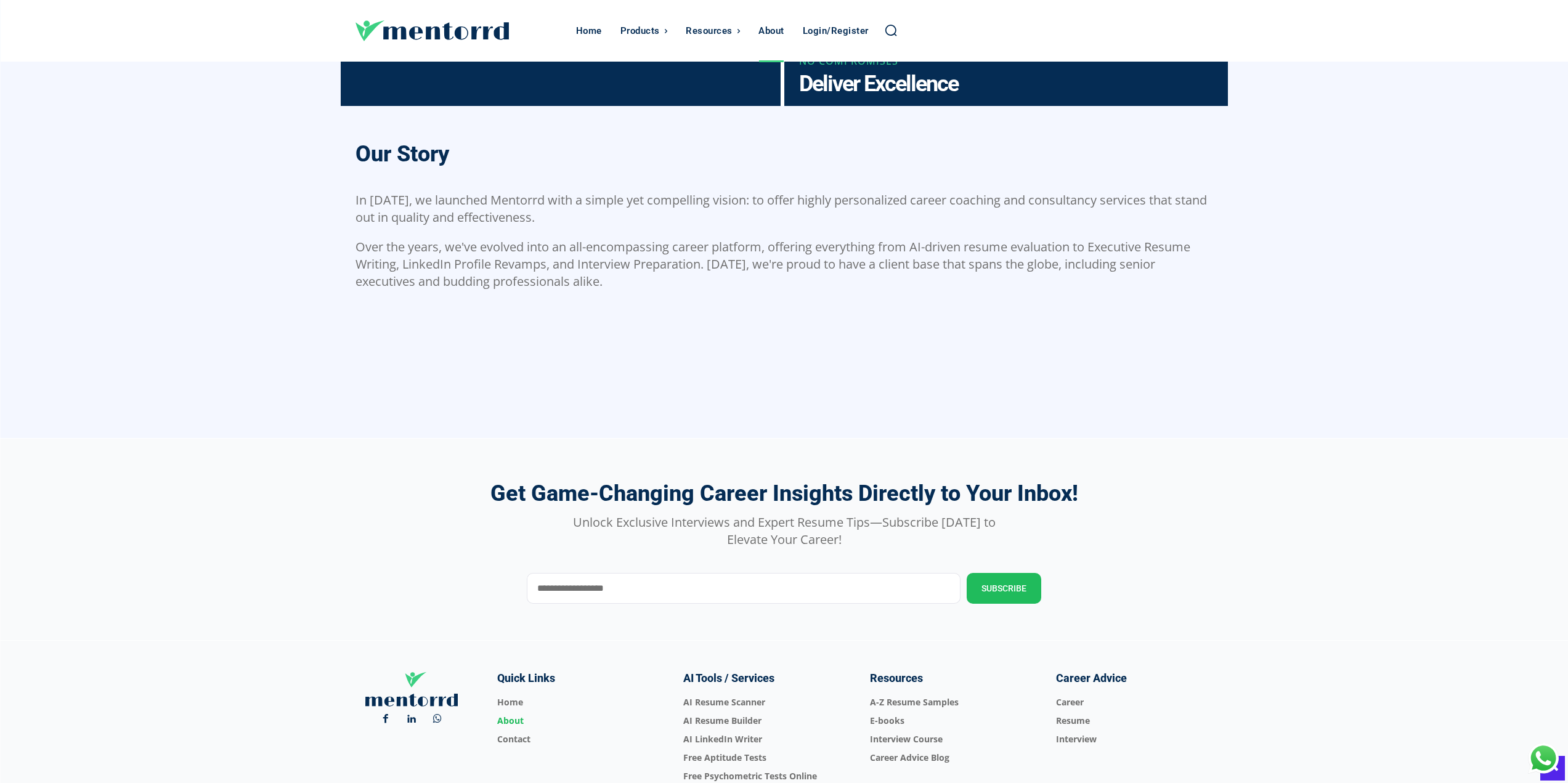
scroll to position [922, 0]
